Goal: Communication & Community: Answer question/provide support

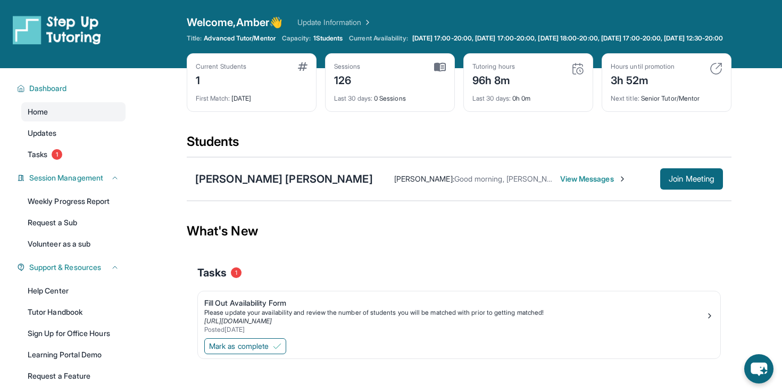
click at [560, 184] on span "View Messages" at bounding box center [593, 179] width 67 height 11
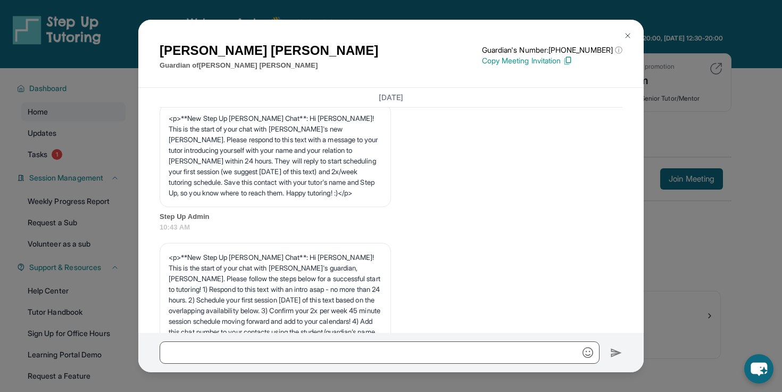
scroll to position [18, 0]
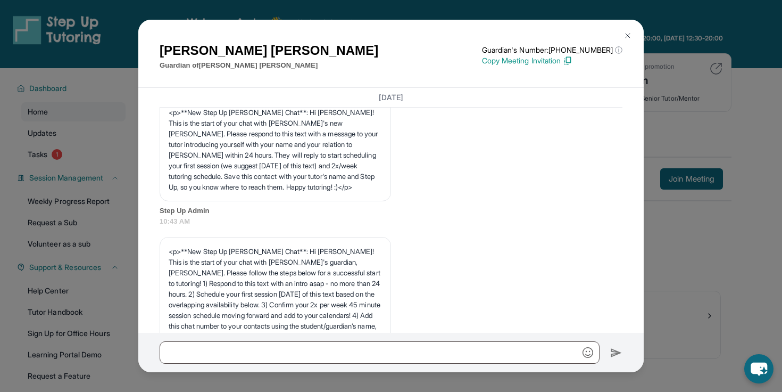
click at [686, 272] on div "[PERSON_NAME] Guardian of [PERSON_NAME] [PERSON_NAME] Guardian's Number: [PHONE…" at bounding box center [391, 196] width 782 height 392
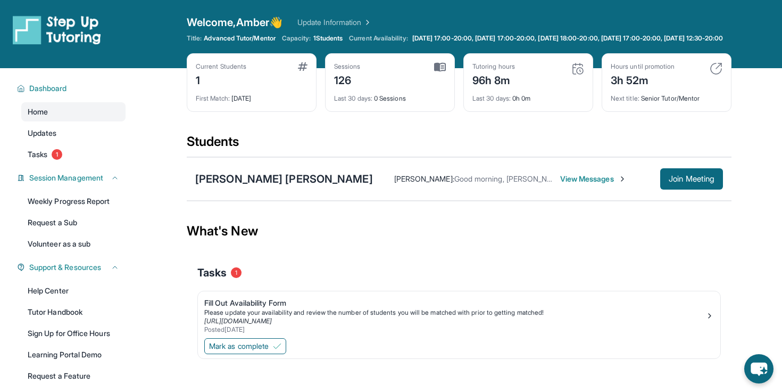
click at [358, 88] on div "126" at bounding box center [347, 79] width 27 height 17
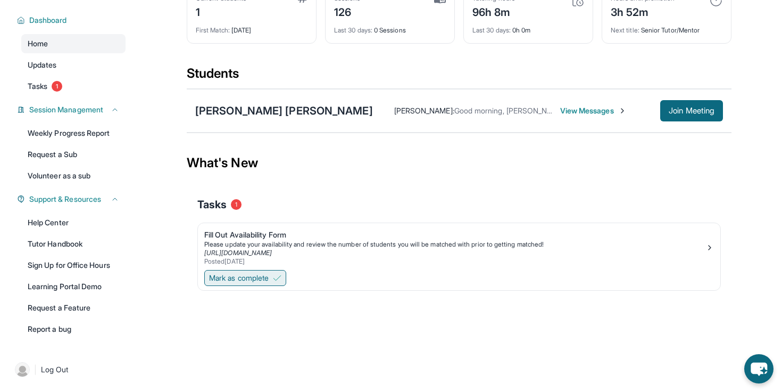
click at [239, 277] on span "Mark as complete" at bounding box center [239, 278] width 60 height 11
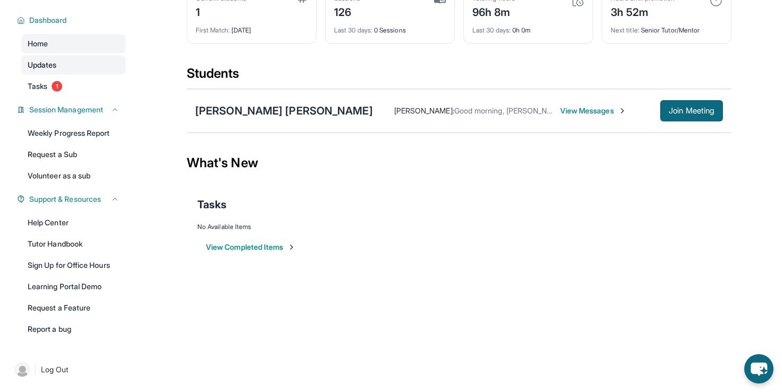
click at [62, 70] on link "Updates" at bounding box center [73, 64] width 104 height 19
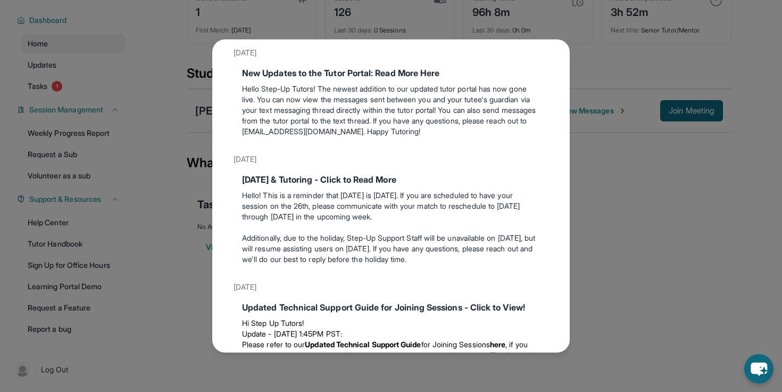
scroll to position [653, 0]
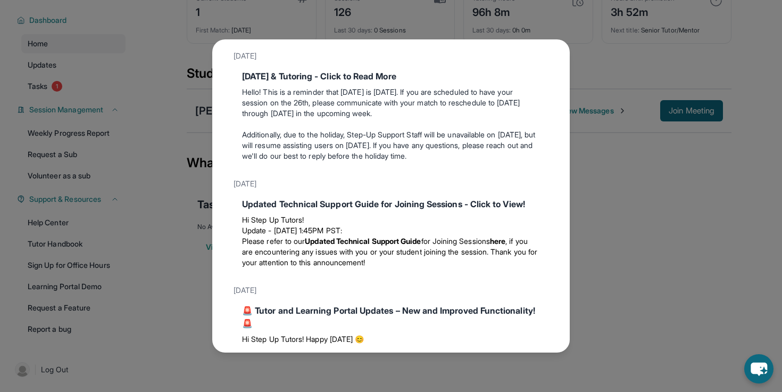
click at [142, 179] on div "Updates [DATE] Make the Most of the Tutoring this Summer @ Step-Up! Step-Up Tut…" at bounding box center [391, 196] width 782 height 392
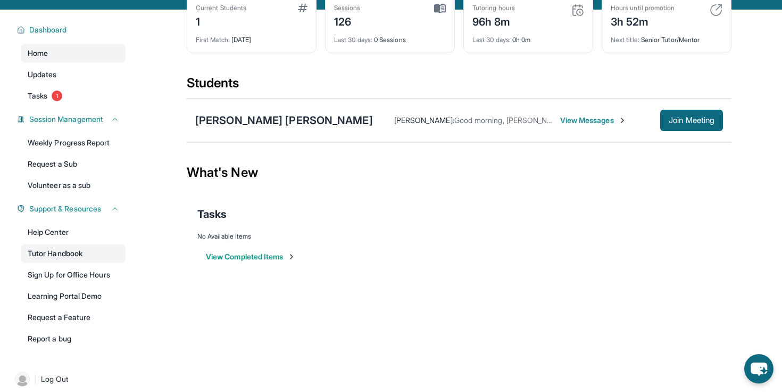
scroll to position [77, 0]
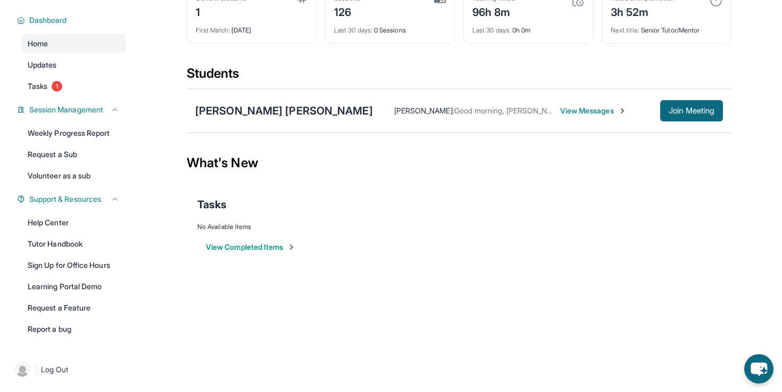
click at [560, 112] on span "View Messages" at bounding box center [593, 110] width 67 height 11
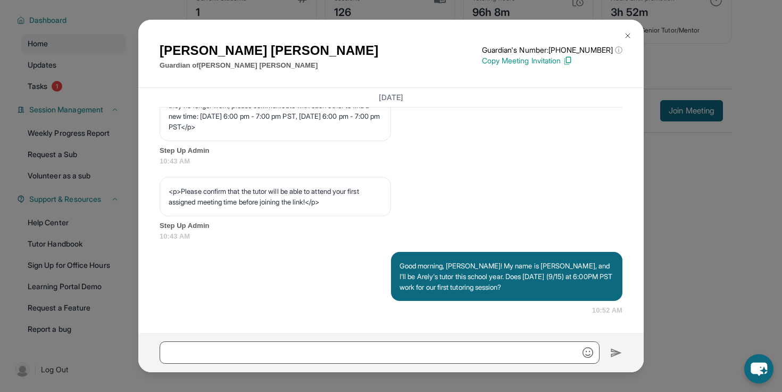
scroll to position [645, 0]
click at [114, 137] on div "[PERSON_NAME] Guardian of [PERSON_NAME] [PERSON_NAME] Guardian's Number: [PHONE…" at bounding box center [391, 196] width 782 height 392
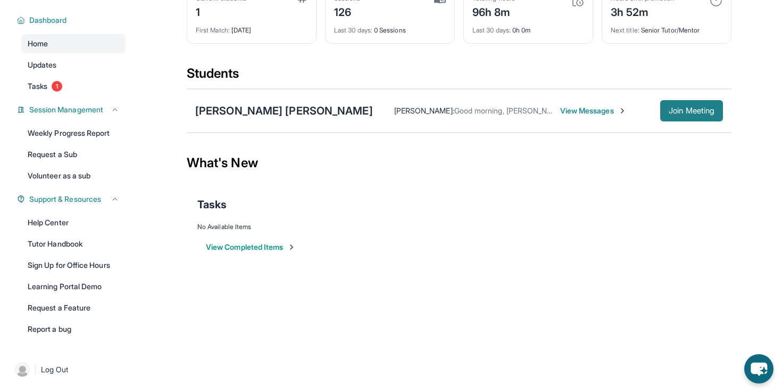
click at [675, 114] on span "Join Meeting" at bounding box center [692, 111] width 46 height 6
click at [54, 82] on span "1" at bounding box center [57, 86] width 11 height 11
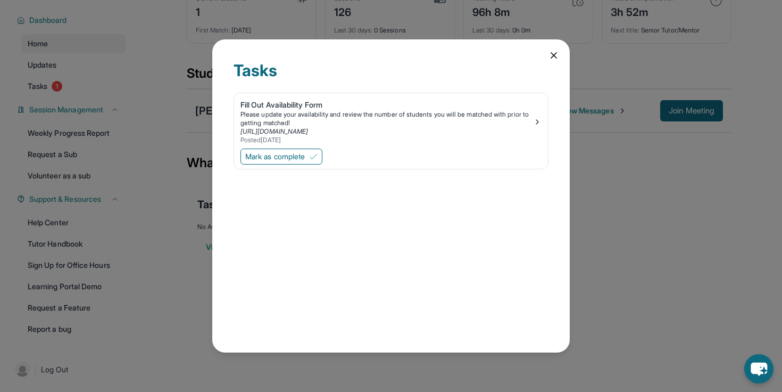
click at [110, 82] on div "Tasks Fill Out Availability Form Please update your availability and review the…" at bounding box center [391, 196] width 782 height 392
